Goal: Information Seeking & Learning: Learn about a topic

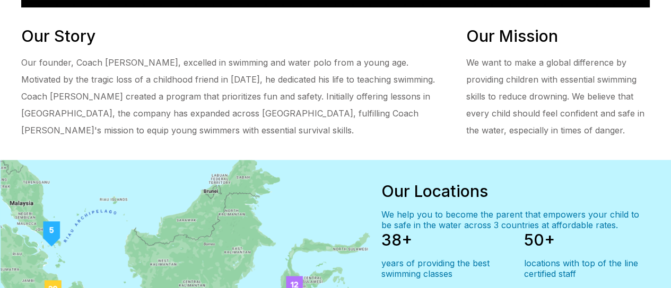
scroll to position [530, 0]
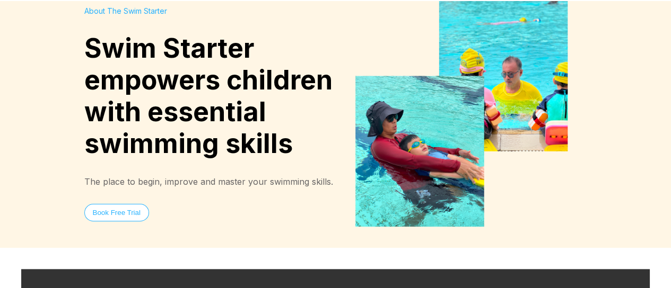
scroll to position [0, 0]
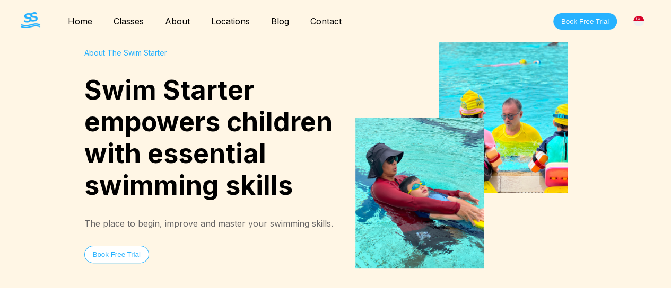
click at [130, 21] on link "Classes" at bounding box center [128, 21] width 51 height 11
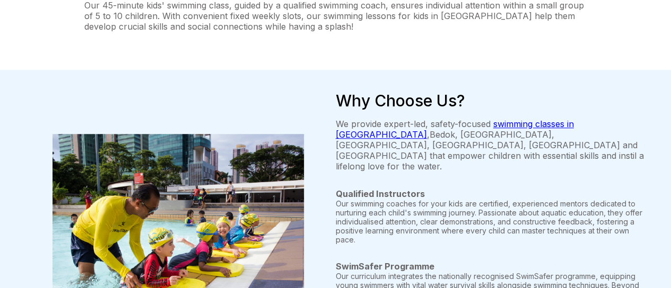
scroll to position [353, 0]
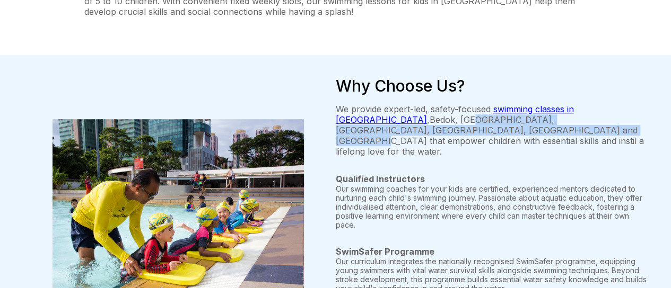
drag, startPoint x: 363, startPoint y: 109, endPoint x: 389, endPoint y: 114, distance: 27.0
click at [389, 114] on p "We provide expert-led, safety-focused swimming classes in [GEOGRAPHIC_DATA] , […" at bounding box center [493, 130] width 314 height 53
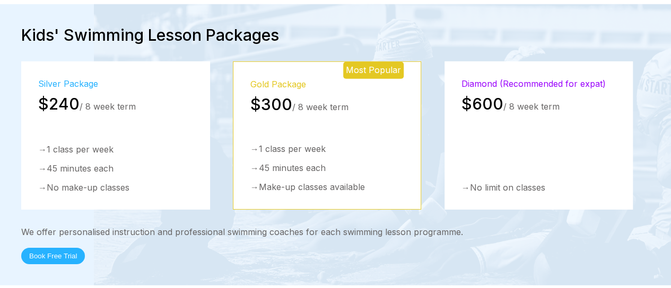
scroll to position [1502, 0]
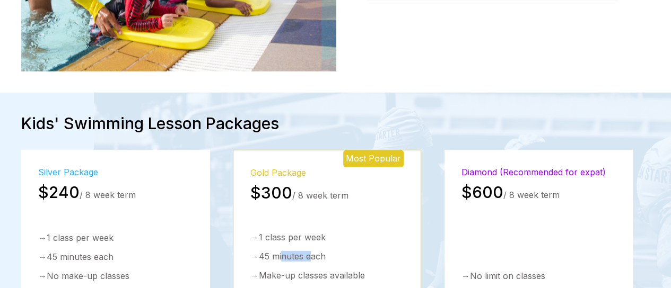
drag, startPoint x: 286, startPoint y: 207, endPoint x: 314, endPoint y: 224, distance: 32.8
click at [314, 232] on div "→ 1 class per week → 45 minutes each → Make-up classes available" at bounding box center [327, 256] width 154 height 49
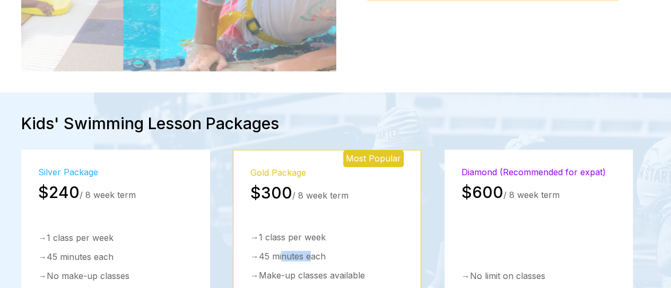
click at [314, 251] on div "→ 45 minutes each" at bounding box center [327, 256] width 154 height 11
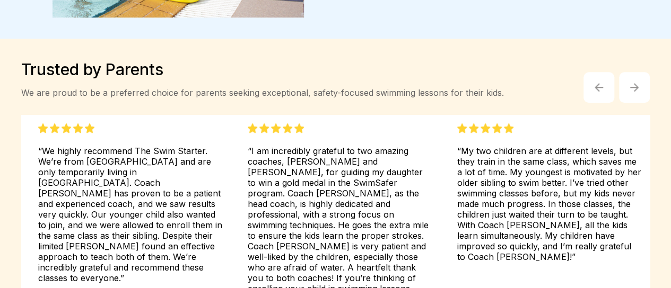
scroll to position [2473, 0]
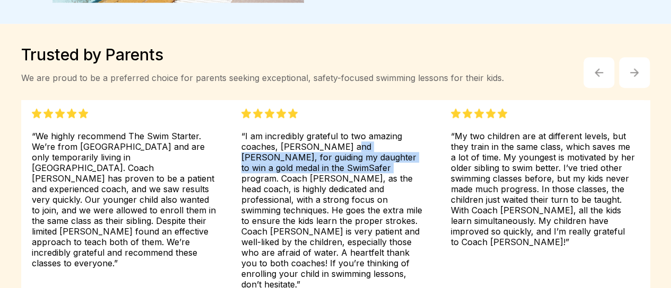
drag, startPoint x: 348, startPoint y: 105, endPoint x: 341, endPoint y: 127, distance: 22.1
click at [341, 127] on div "“I am incredibly grateful to two amazing coaches, [PERSON_NAME] and [PERSON_NAM…" at bounding box center [333, 199] width 184 height 181
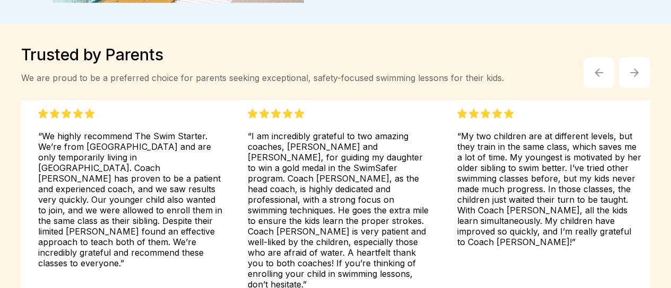
click at [318, 165] on div "“I am incredibly grateful to two amazing coaches, [PERSON_NAME] and [PERSON_NAM…" at bounding box center [340, 199] width 184 height 181
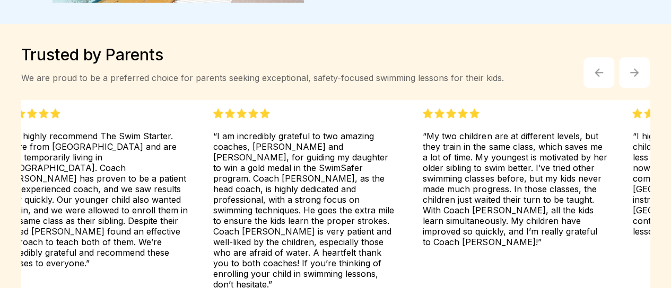
drag, startPoint x: 359, startPoint y: 179, endPoint x: 285, endPoint y: 184, distance: 74.9
click at [285, 184] on div "“I am incredibly grateful to two amazing coaches, [PERSON_NAME] and [PERSON_NAM…" at bounding box center [305, 199] width 184 height 181
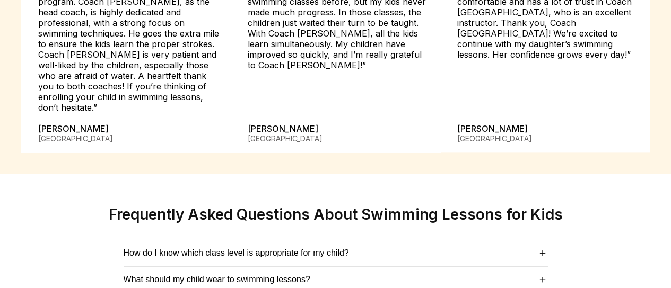
scroll to position [2739, 0]
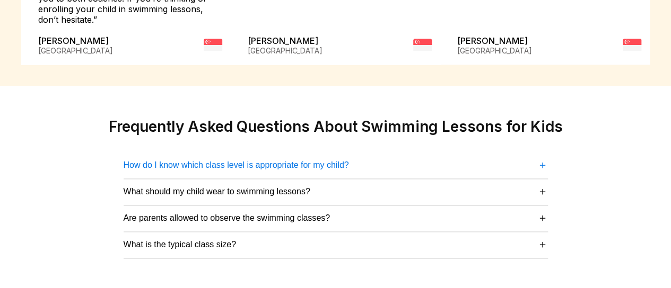
click at [272, 158] on button "How do I know which class level is appropriate for my child? ＋" at bounding box center [336, 165] width 424 height 14
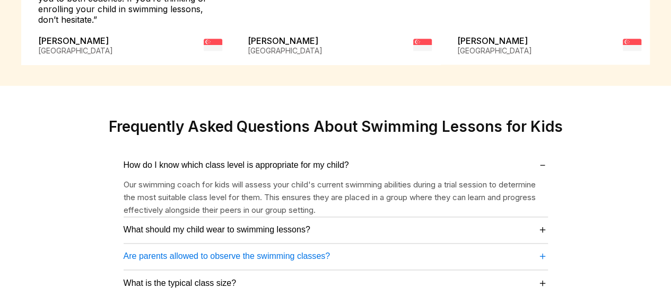
click at [300, 252] on span "Are parents allowed to observe the swimming classes?" at bounding box center [227, 257] width 207 height 10
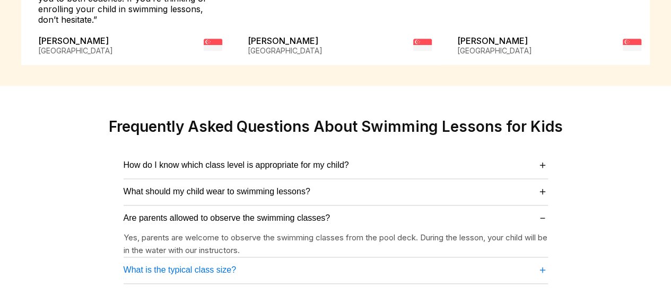
click at [224, 266] on span "What is the typical class size?" at bounding box center [180, 271] width 113 height 10
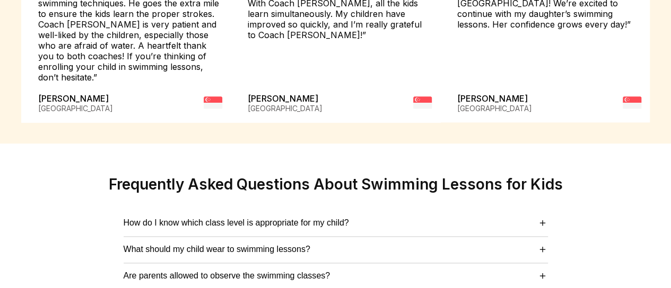
scroll to position [2719, 0]
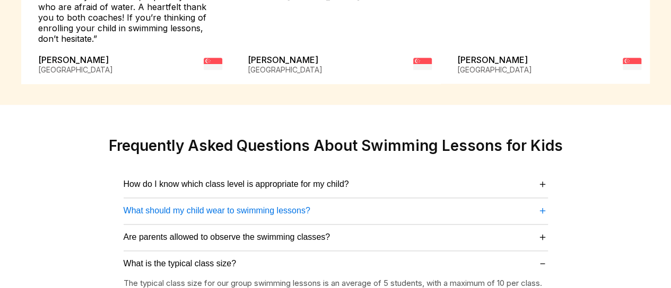
click at [265, 206] on span "What should my child wear to swimming lessons?" at bounding box center [217, 211] width 187 height 10
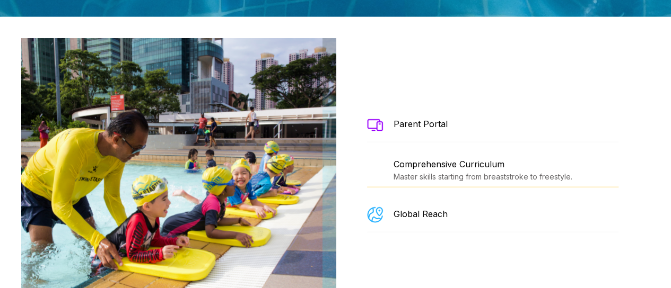
scroll to position [1256, 0]
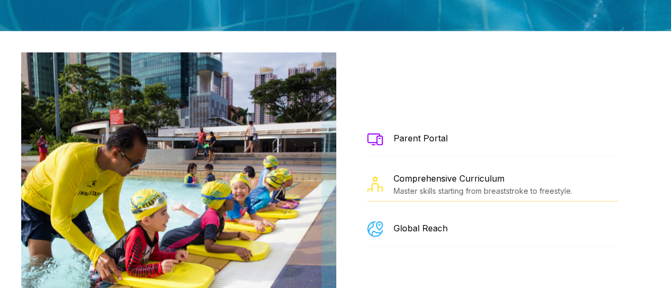
click at [418, 173] on div "Comprehensive Curriculum" at bounding box center [482, 178] width 179 height 11
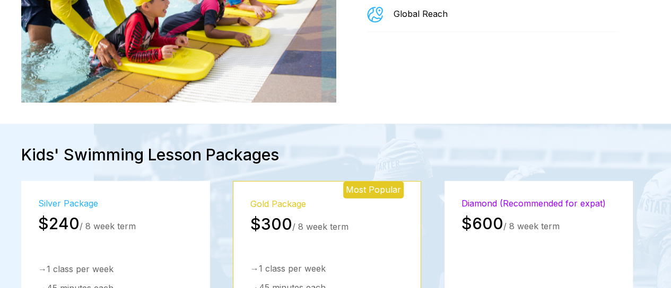
scroll to position [1521, 0]
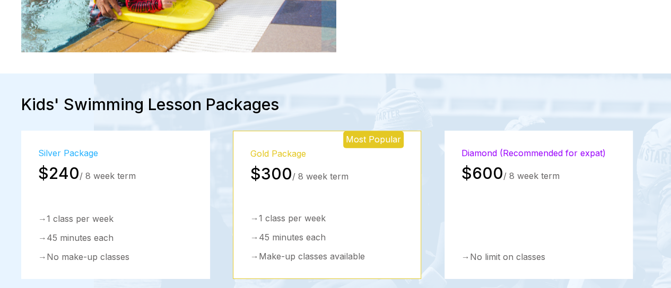
click at [377, 131] on div "Most Popular" at bounding box center [373, 139] width 60 height 17
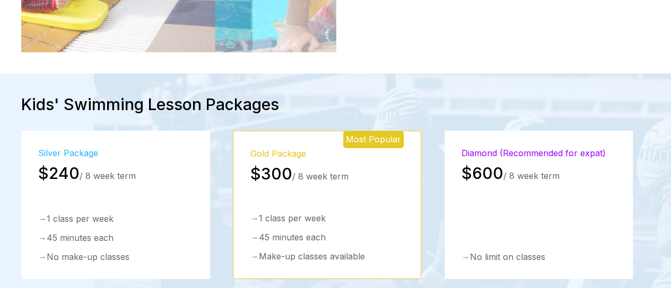
click at [296, 213] on div "→ 1 class per week → 45 minutes each → Make-up classes available" at bounding box center [327, 237] width 154 height 49
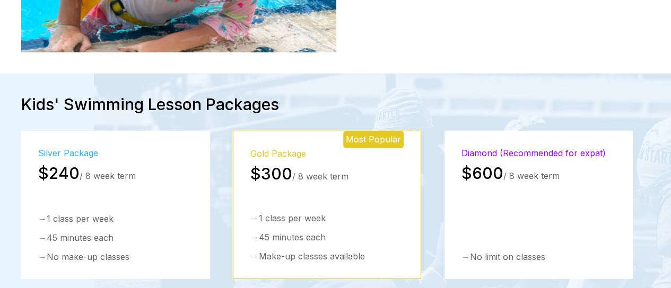
click at [257, 251] on div "→ Make-up classes available" at bounding box center [327, 256] width 154 height 11
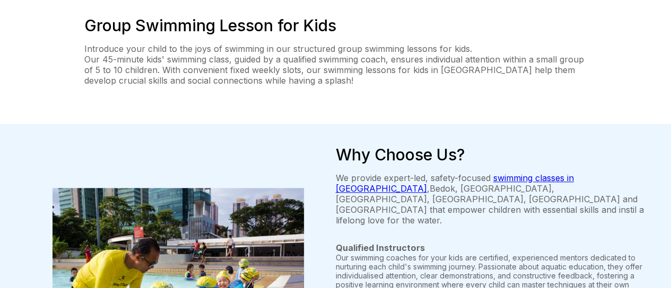
scroll to position [0, 0]
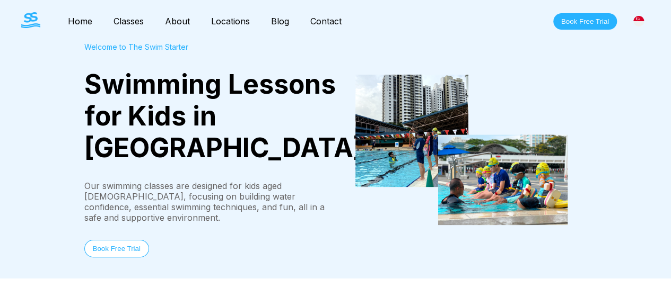
click at [136, 24] on link "Classes" at bounding box center [128, 21] width 51 height 11
click at [93, 22] on link "Home" at bounding box center [80, 21] width 46 height 11
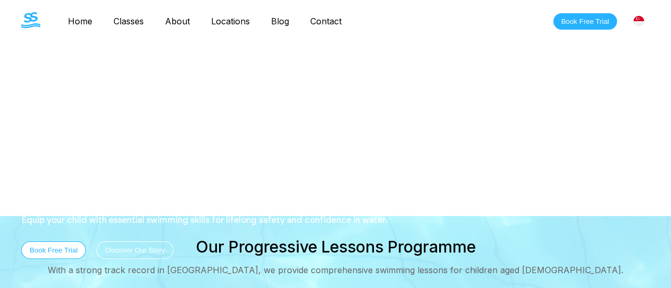
click at [137, 22] on link "Classes" at bounding box center [128, 21] width 51 height 11
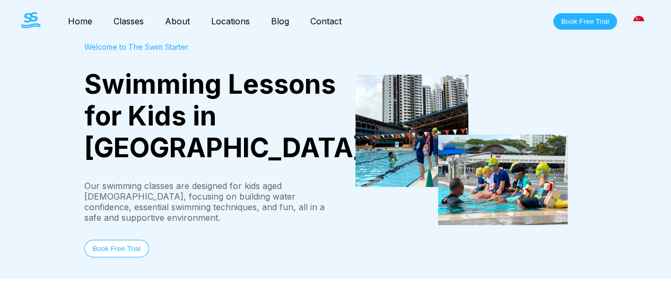
click at [142, 48] on div "Welcome to The Swim Starter" at bounding box center [209, 46] width 251 height 9
click at [282, 23] on link "Blog" at bounding box center [279, 21] width 39 height 11
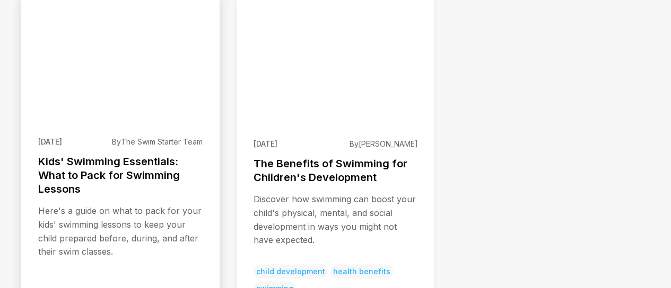
scroll to position [795, 0]
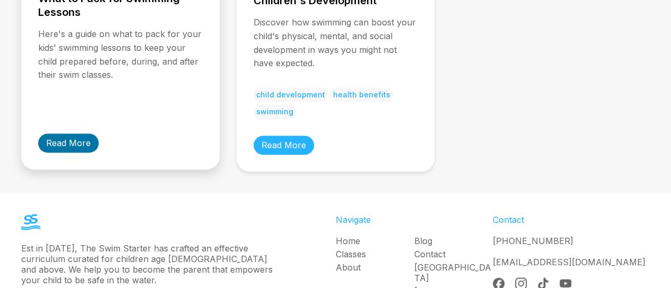
click at [68, 134] on link "Read More" at bounding box center [68, 143] width 60 height 19
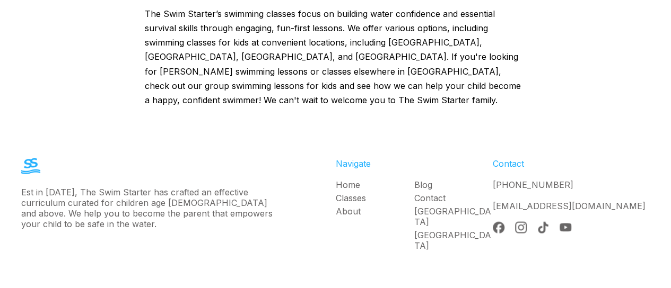
scroll to position [3007, 0]
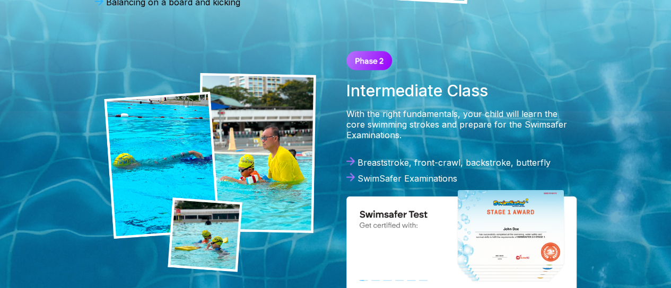
scroll to position [972, 0]
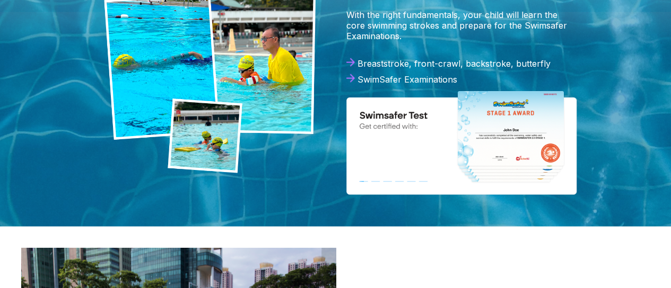
click at [232, 90] on img at bounding box center [210, 73] width 212 height 199
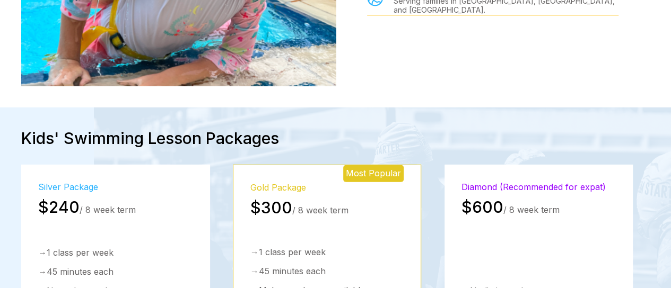
scroll to position [1502, 0]
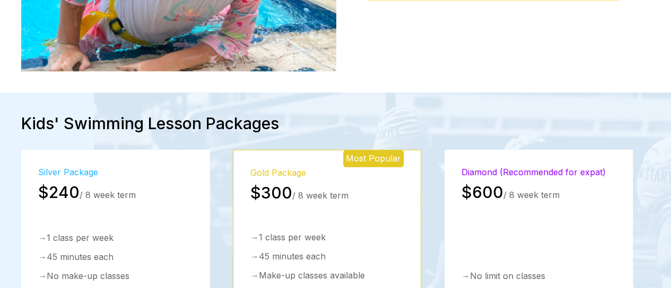
click at [300, 190] on div "Gold Package $300 / 8 week term → 1 class per week → 45 minutes each → Make-up …" at bounding box center [327, 224] width 154 height 113
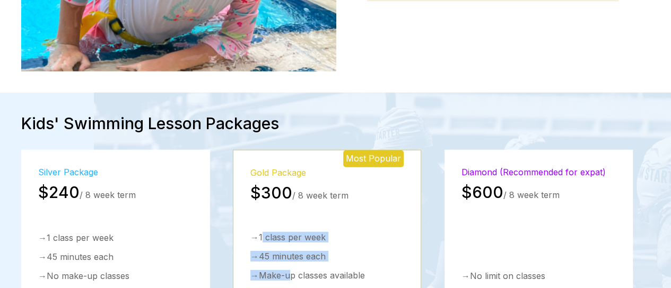
drag, startPoint x: 264, startPoint y: 196, endPoint x: 293, endPoint y: 227, distance: 42.0
click at [293, 232] on div "→ 1 class per week → 45 minutes each → Make-up classes available" at bounding box center [327, 256] width 154 height 49
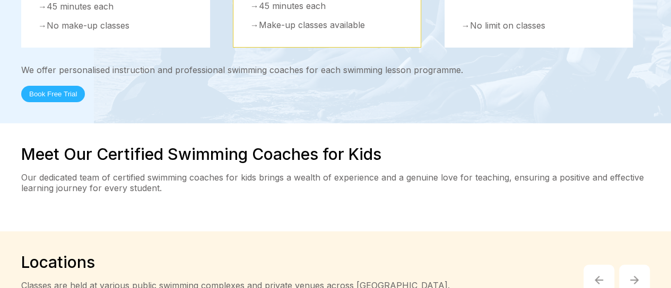
scroll to position [1767, 0]
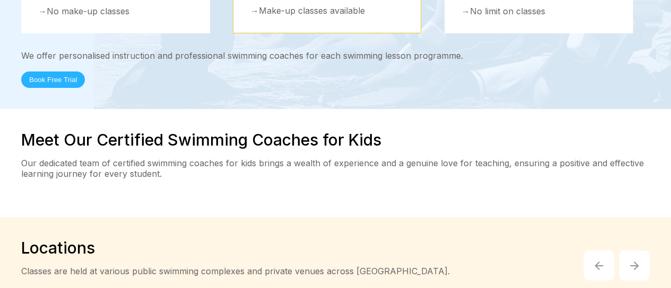
click at [377, 130] on div "Meet Our Certified Swimming Coaches for Kids Our dedicated team of certified sw…" at bounding box center [335, 163] width 628 height 66
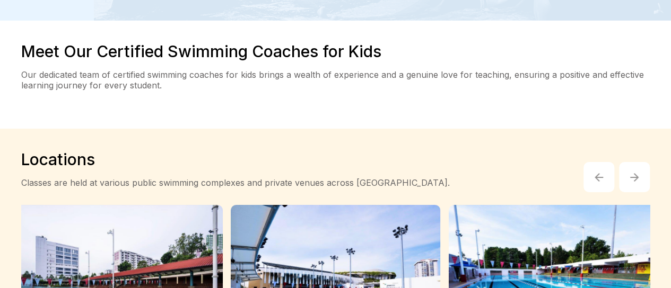
click at [641, 162] on button "button" at bounding box center [634, 177] width 31 height 31
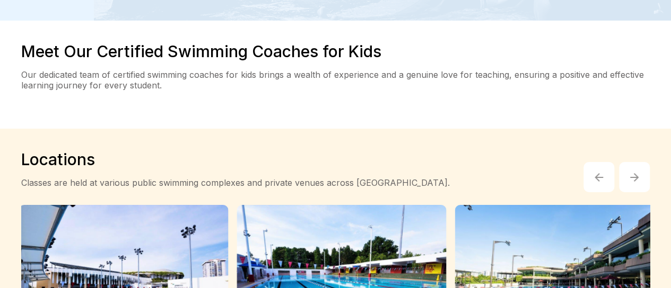
click at [641, 162] on button "button" at bounding box center [634, 177] width 31 height 31
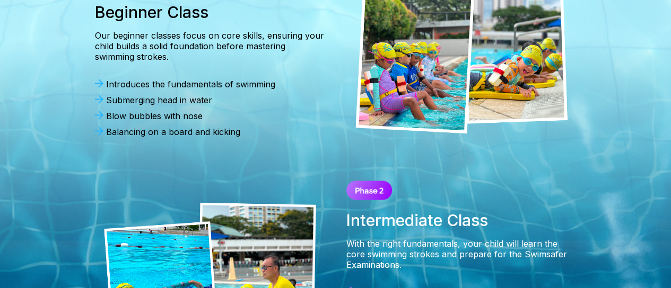
scroll to position [707, 0]
